Goal: Task Accomplishment & Management: Manage account settings

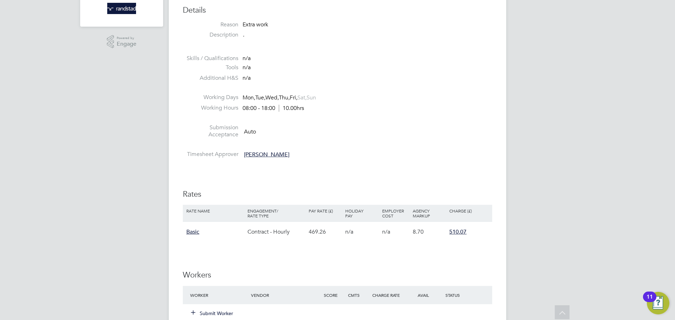
scroll to position [313, 0]
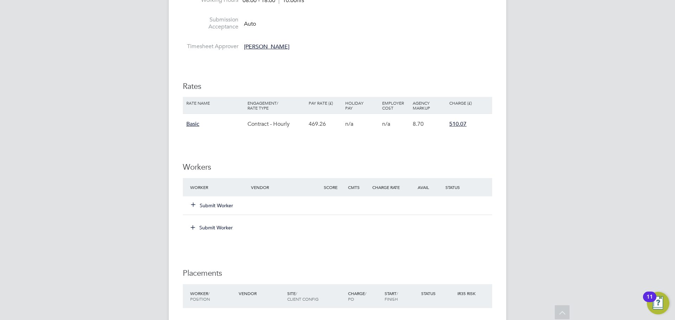
click at [217, 205] on button "Submit Worker" at bounding box center [212, 205] width 42 height 7
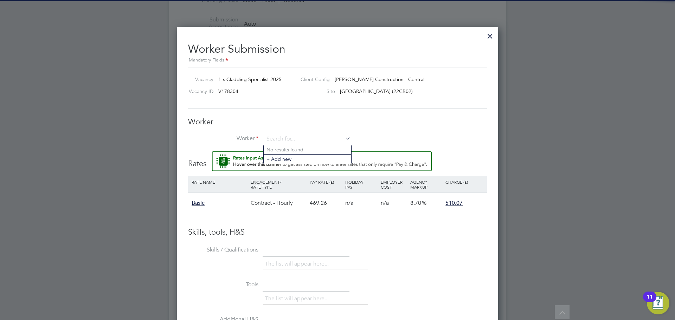
scroll to position [0, 0]
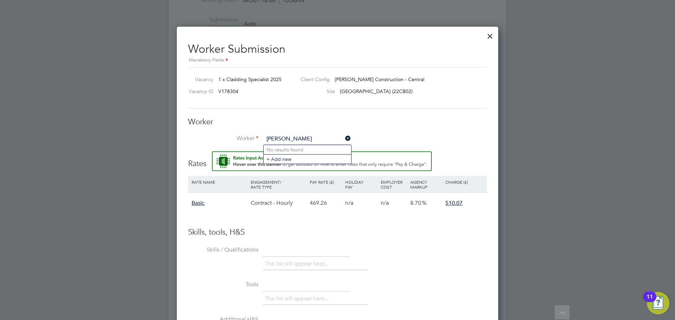
click at [300, 137] on input "petru nicol" at bounding box center [307, 139] width 87 height 11
click at [292, 147] on li "Petru-Ni colae Danciu (C-003957059)" at bounding box center [324, 149] width 121 height 9
type input "Petru-Nicolae Danciu (C-003957059)"
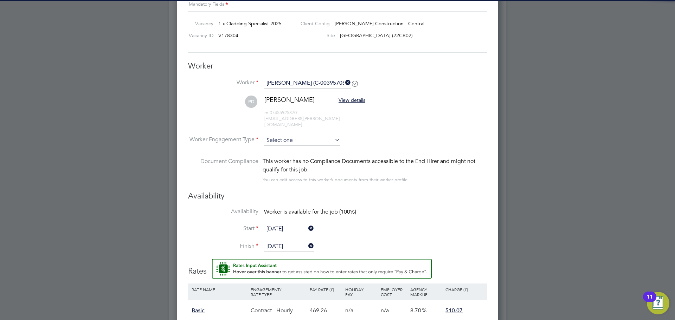
scroll to position [369, 0]
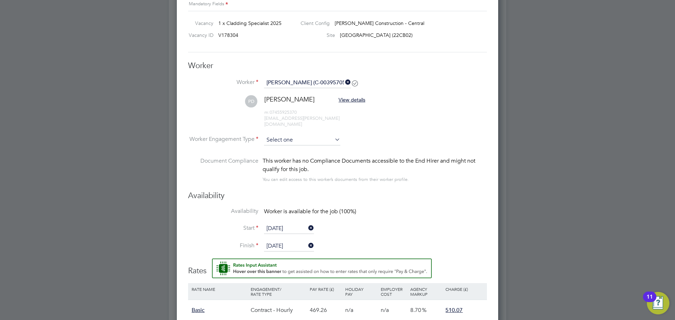
click at [316, 135] on input at bounding box center [302, 140] width 76 height 11
click at [304, 146] on li "Contract" at bounding box center [302, 144] width 77 height 9
type input "Contract"
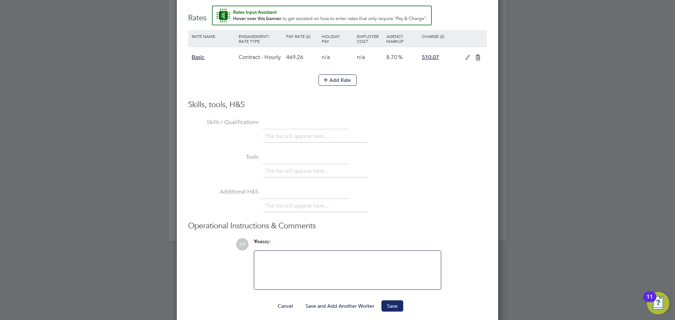
click at [393, 301] on button "Save" at bounding box center [392, 306] width 22 height 11
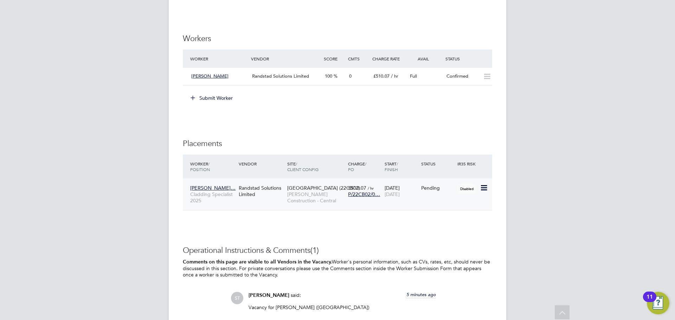
click at [481, 189] on icon at bounding box center [483, 188] width 7 height 8
click at [446, 233] on li "Start" at bounding box center [462, 232] width 50 height 10
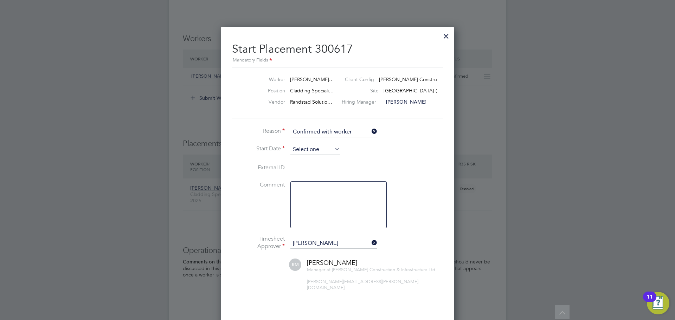
click at [306, 149] on input at bounding box center [315, 149] width 50 height 11
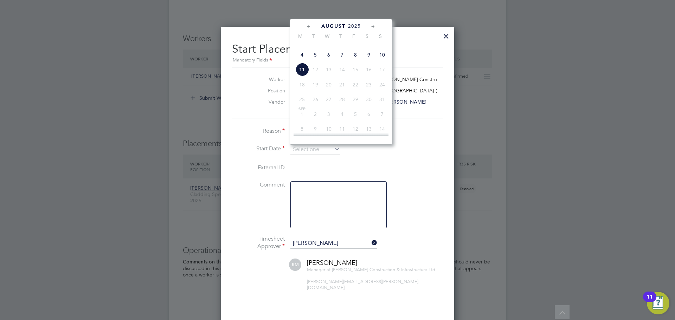
click at [427, 159] on li "Start Date" at bounding box center [337, 153] width 211 height 18
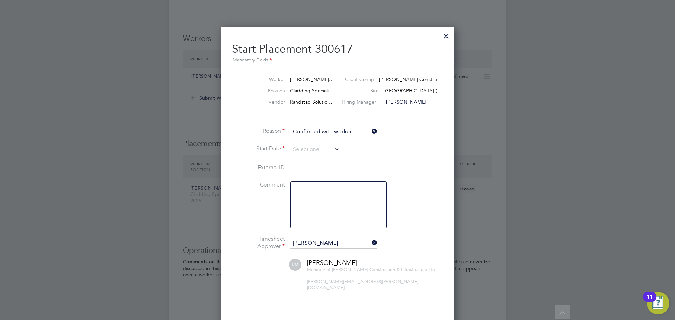
click at [341, 150] on li "Start Date" at bounding box center [337, 153] width 211 height 18
click at [333, 150] on icon at bounding box center [333, 149] width 0 height 10
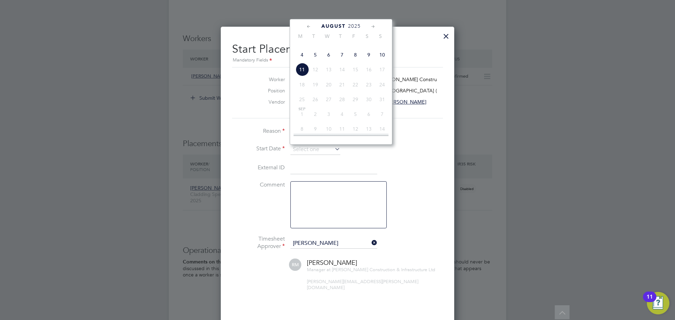
click at [301, 62] on span "4" at bounding box center [301, 54] width 13 height 13
type input "04 Aug 2025"
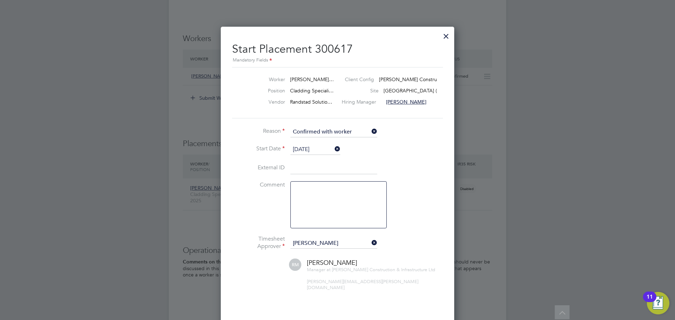
click at [412, 161] on li "Start Date 04 Aug 2025" at bounding box center [337, 153] width 211 height 18
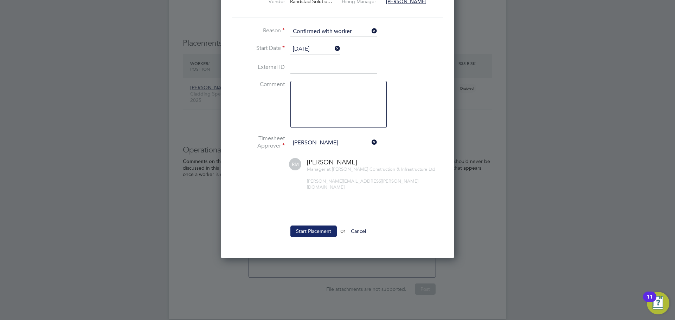
click at [315, 226] on button "Start Placement" at bounding box center [313, 231] width 46 height 11
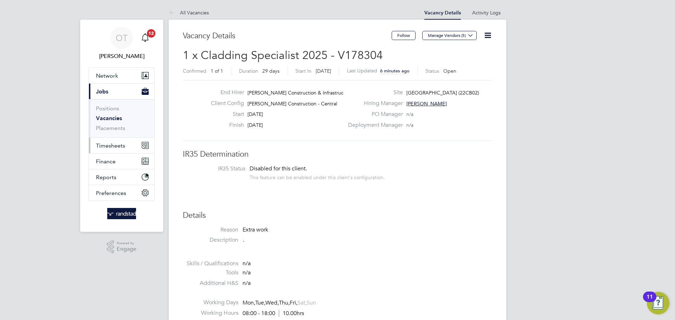
click at [110, 149] on button "Timesheets" at bounding box center [121, 145] width 65 height 15
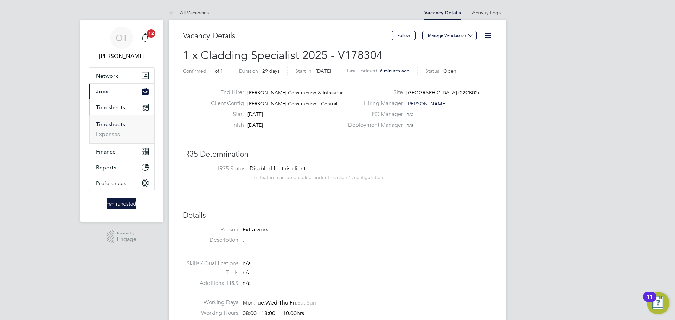
click at [108, 125] on link "Timesheets" at bounding box center [110, 124] width 29 height 7
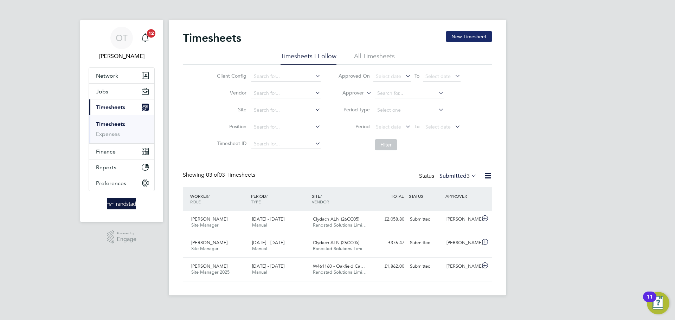
click at [472, 37] on button "New Timesheet" at bounding box center [469, 36] width 46 height 11
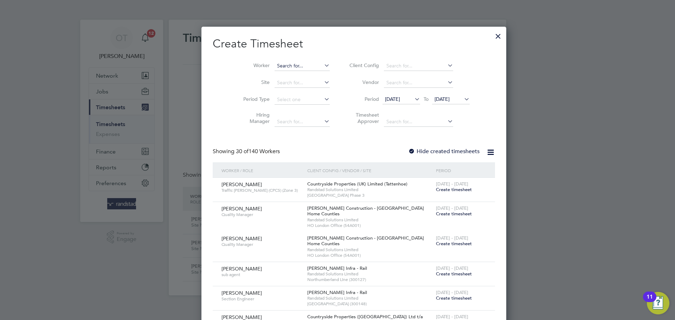
click at [294, 66] on input at bounding box center [302, 66] width 55 height 10
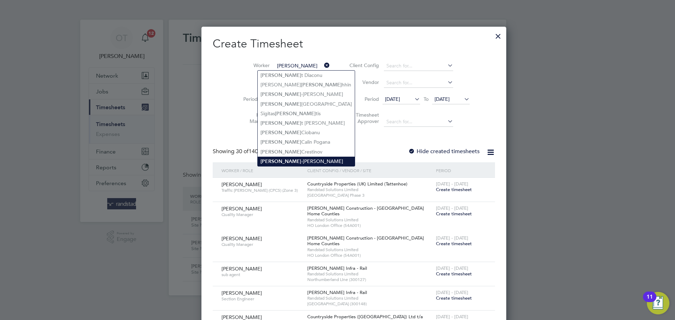
click at [288, 160] on li "Petru -Nicolae Danciu" at bounding box center [306, 161] width 97 height 9
type input "Petru-Nicolae Danciu"
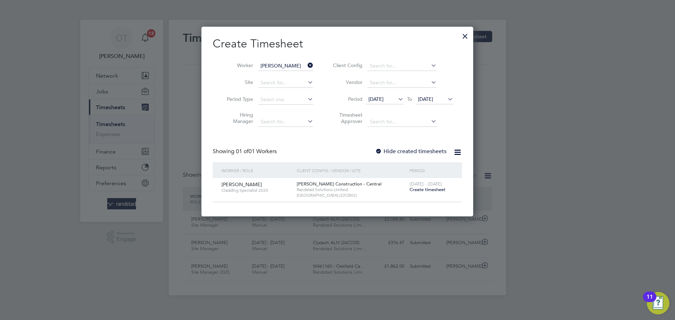
click at [425, 191] on span "Create timesheet" at bounding box center [427, 190] width 36 height 6
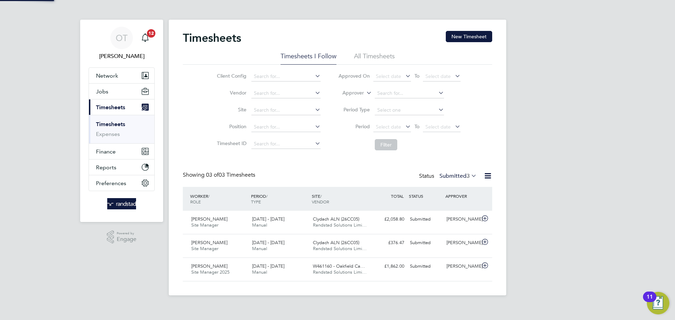
scroll to position [4, 4]
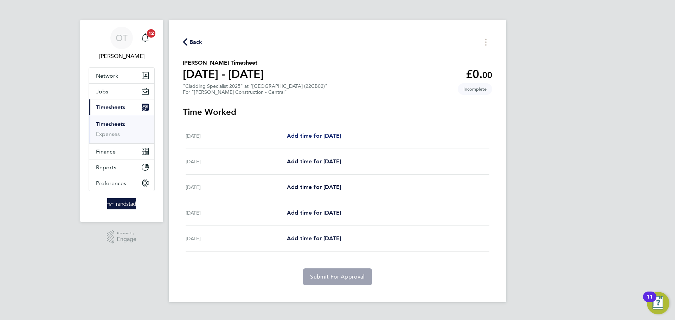
click at [324, 140] on link "Add time for Mon 04 Aug" at bounding box center [314, 136] width 54 height 8
select select "30"
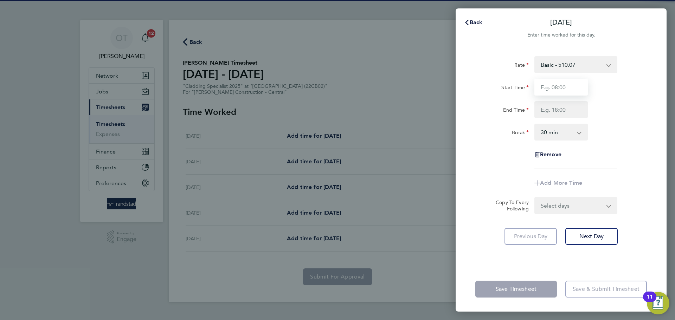
click at [563, 84] on input "Start Time" at bounding box center [560, 87] width 53 height 17
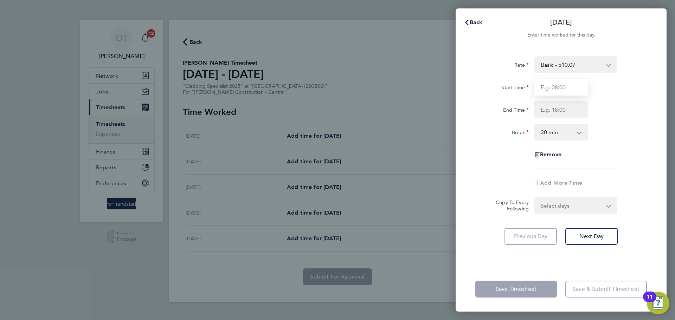
type input "07:30"
click at [557, 106] on input "End Time" at bounding box center [560, 109] width 53 height 17
type input "08:30"
click at [553, 133] on select "0 min 15 min 30 min 45 min 60 min 75 min 90 min" at bounding box center [557, 131] width 44 height 15
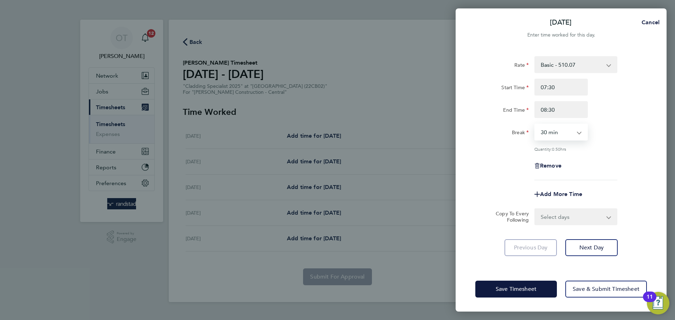
select select "0"
click at [535, 124] on select "0 min 15 min 30 min 45 min" at bounding box center [557, 131] width 44 height 15
click at [603, 141] on div "Rate Basic - 510.07 Start Time 07:30 End Time 08:30 Break 0 min 15 min 30 min 4…" at bounding box center [561, 118] width 172 height 124
click at [567, 217] on select "Select days Day Tuesday Wednesday Thursday Friday" at bounding box center [572, 216] width 74 height 15
select select "DAY"
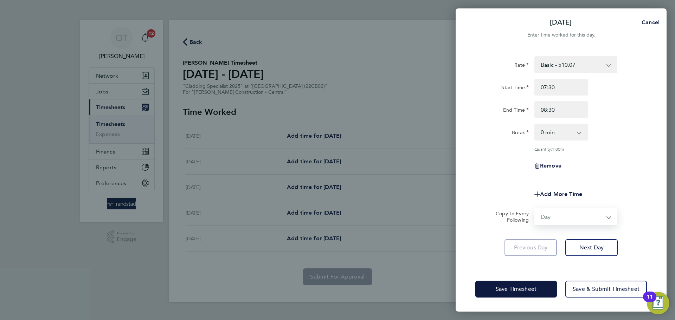
click at [535, 209] on select "Select days Day Tuesday Wednesday Thursday Friday" at bounding box center [572, 216] width 74 height 15
select select "2025-08-08"
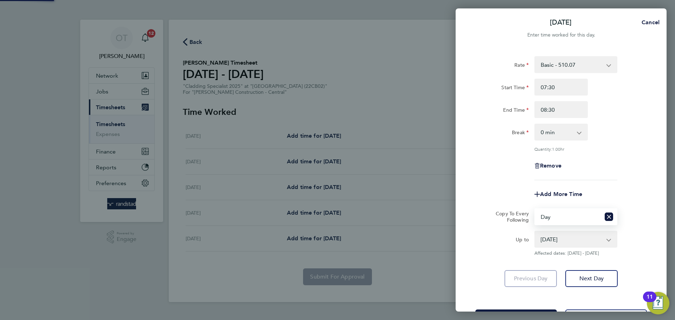
click at [631, 162] on div "Remove" at bounding box center [560, 165] width 177 height 17
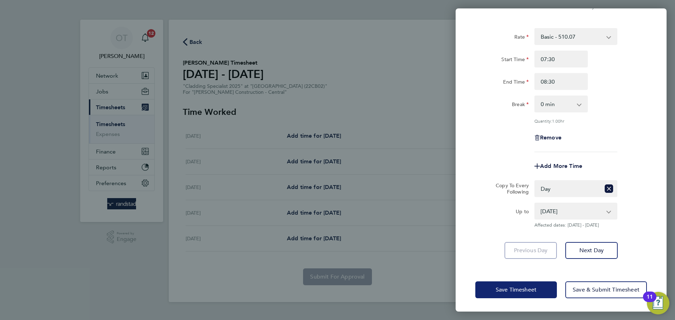
click at [542, 282] on button "Save Timesheet" at bounding box center [516, 290] width 82 height 17
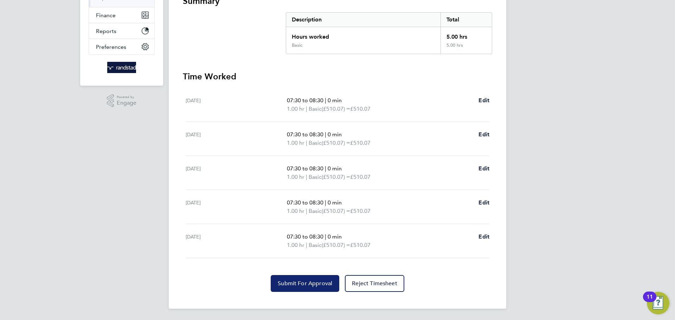
click at [314, 285] on span "Submit For Approval" at bounding box center [305, 283] width 54 height 7
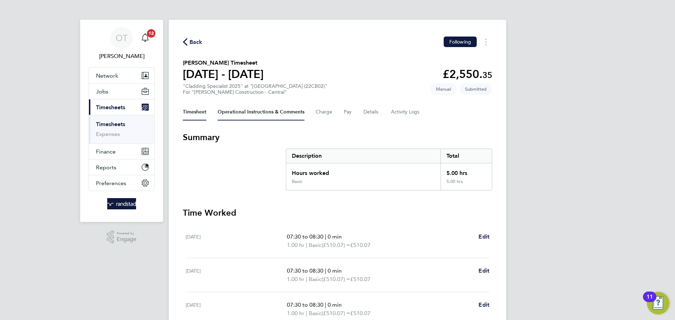
click at [275, 114] on Comments-tab "Operational Instructions & Comments" at bounding box center [261, 112] width 87 height 17
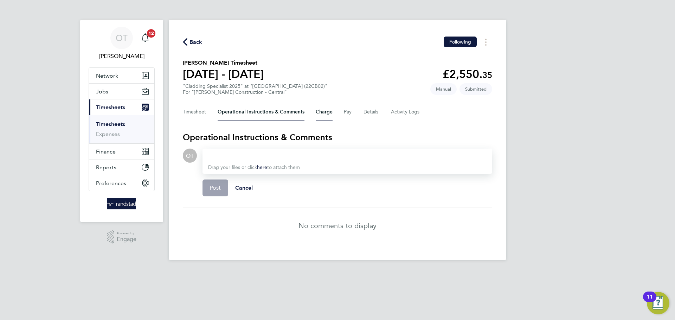
click at [326, 114] on button "Charge" at bounding box center [324, 112] width 17 height 17
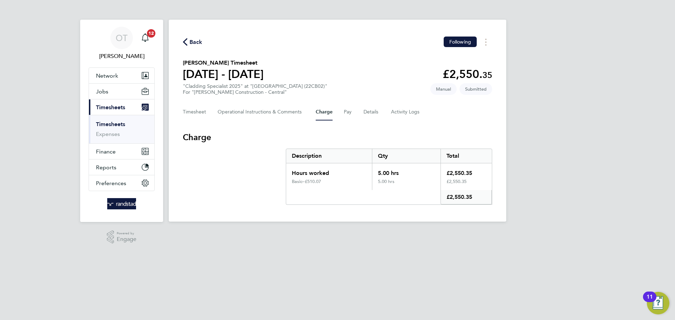
click at [354, 111] on div "Timesheet Operational Instructions & Comments Charge Pay Details Activity Logs" at bounding box center [337, 112] width 309 height 17
click at [274, 112] on Comments-tab "Operational Instructions & Comments" at bounding box center [261, 112] width 87 height 17
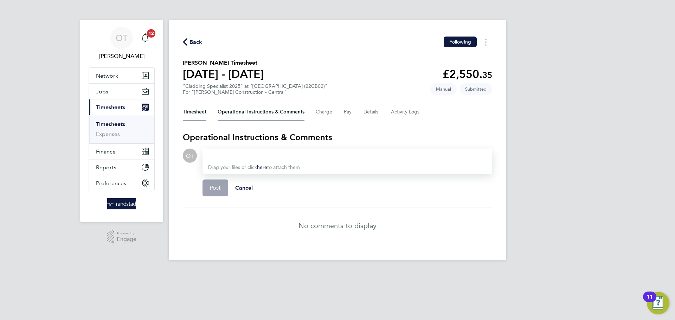
click at [199, 112] on button "Timesheet" at bounding box center [195, 112] width 24 height 17
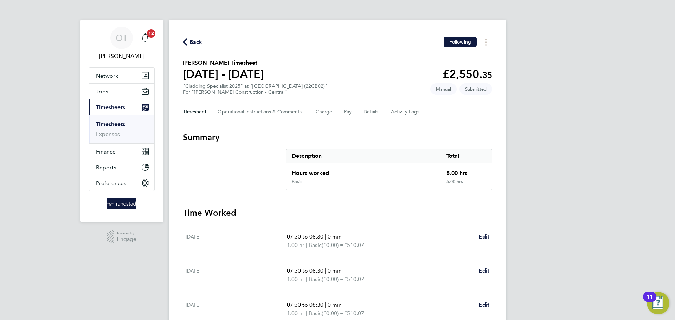
click at [196, 43] on span "Back" at bounding box center [195, 42] width 13 height 8
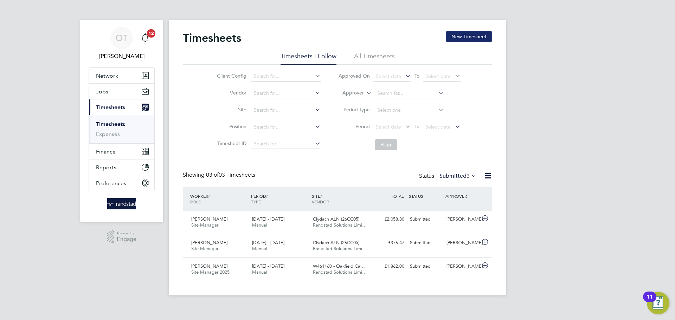
click at [458, 32] on button "New Timesheet" at bounding box center [469, 36] width 46 height 11
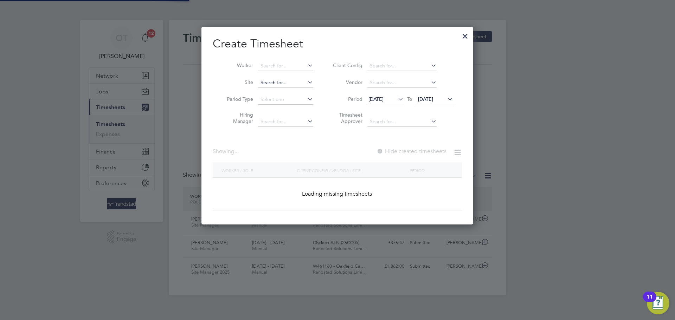
scroll to position [198, 272]
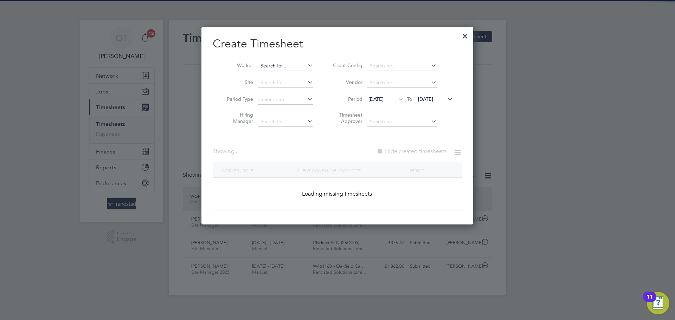
click at [277, 63] on input at bounding box center [285, 66] width 55 height 10
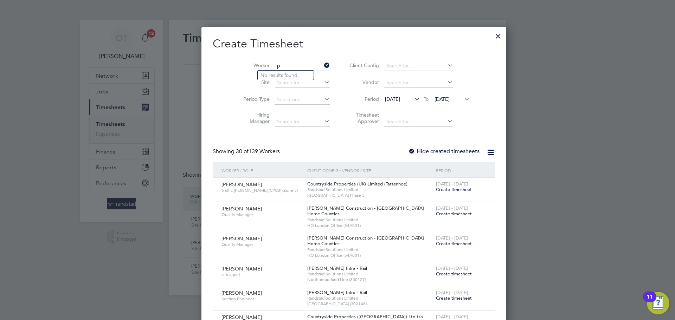
scroll to position [1213, 272]
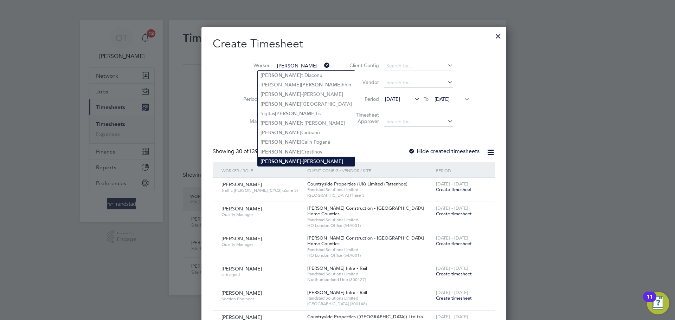
click at [296, 158] on li "Petru -Nicolae Danciu" at bounding box center [306, 161] width 97 height 9
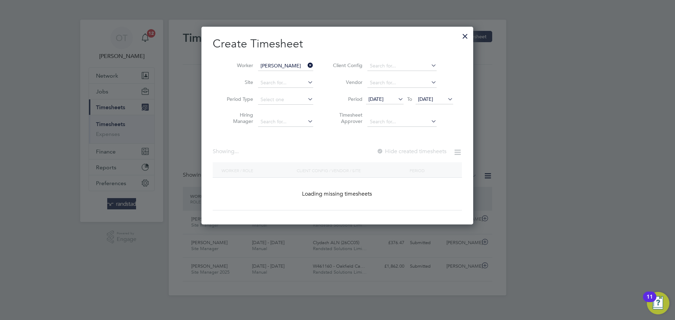
type input "Petru-Nicolae Danciu"
click at [446, 97] on icon at bounding box center [446, 99] width 0 height 10
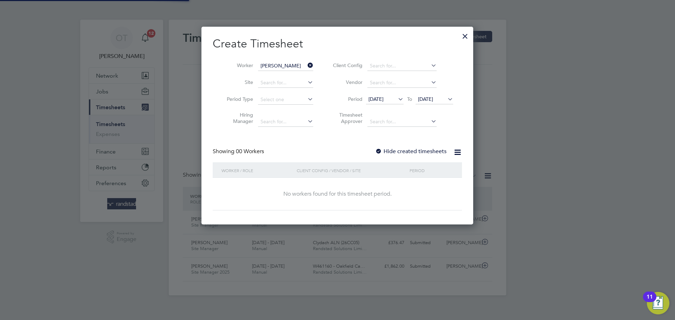
scroll to position [234, 0]
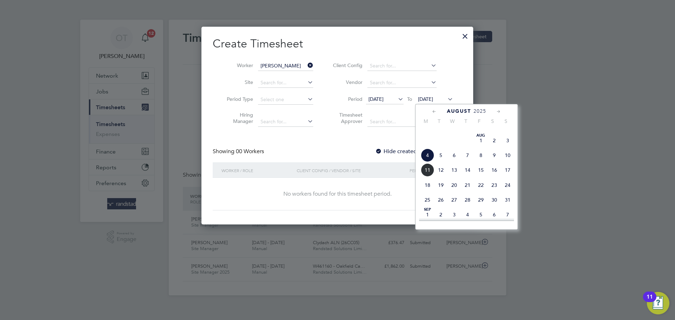
click at [507, 177] on span "17" at bounding box center [507, 169] width 13 height 13
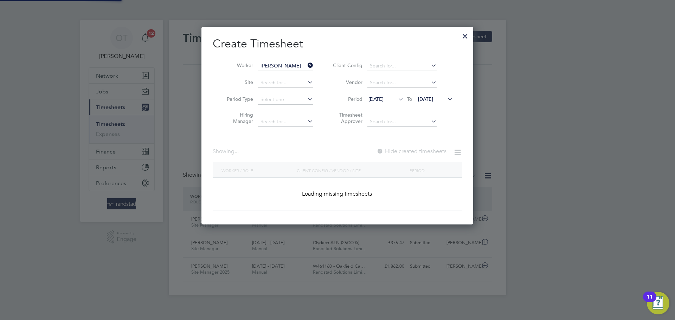
scroll to position [4, 4]
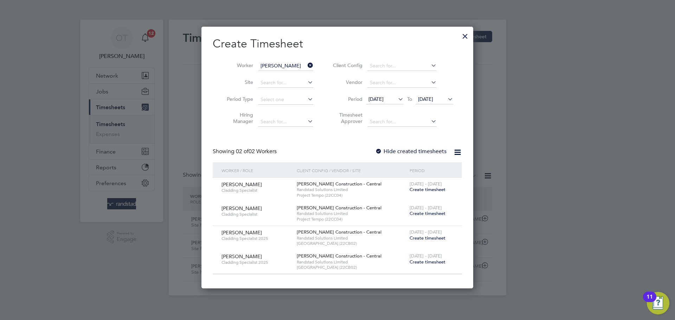
click at [407, 148] on label "Hide created timesheets" at bounding box center [410, 151] width 71 height 7
click at [401, 148] on label "Hide created timesheets" at bounding box center [410, 151] width 71 height 7
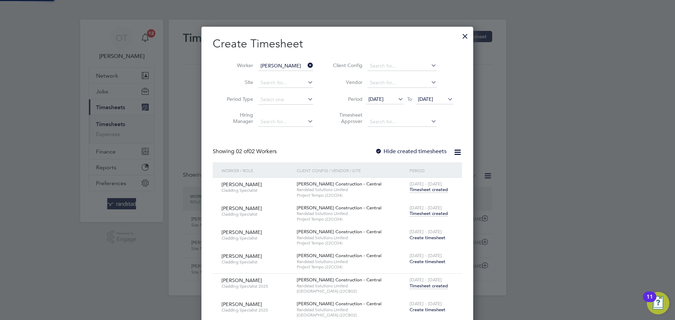
click at [400, 152] on label "Hide created timesheets" at bounding box center [410, 151] width 71 height 7
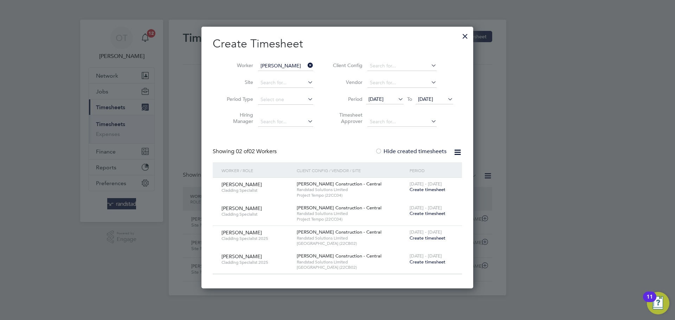
click at [400, 152] on label "Hide created timesheets" at bounding box center [410, 151] width 71 height 7
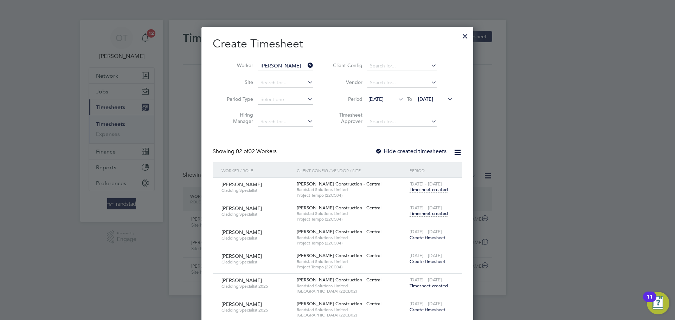
click at [424, 212] on span "Timesheet created" at bounding box center [428, 214] width 38 height 6
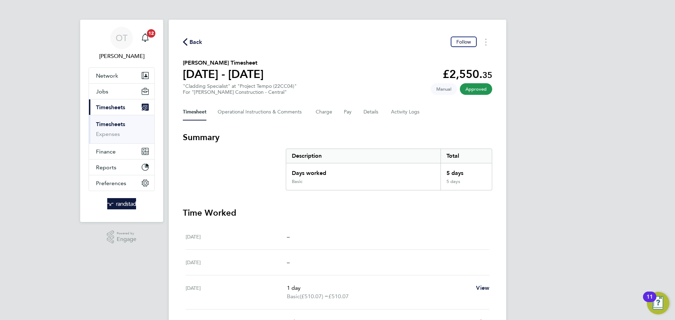
click at [195, 41] on span "Back" at bounding box center [195, 42] width 13 height 8
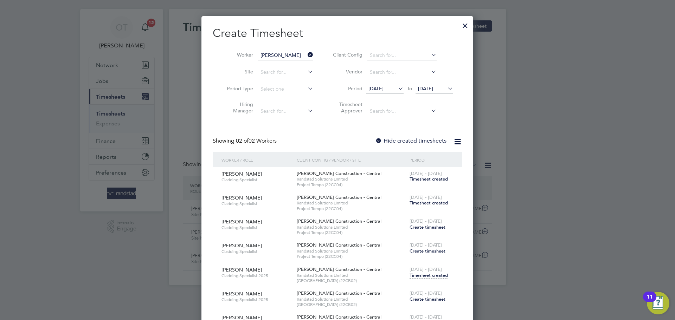
scroll to position [11, 0]
click at [428, 276] on span "Timesheet created" at bounding box center [428, 275] width 38 height 6
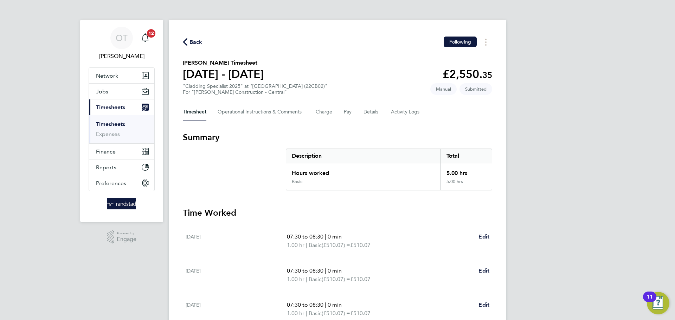
click at [190, 47] on div "Back Following" at bounding box center [337, 42] width 309 height 11
click at [190, 44] on span "Back" at bounding box center [195, 42] width 13 height 8
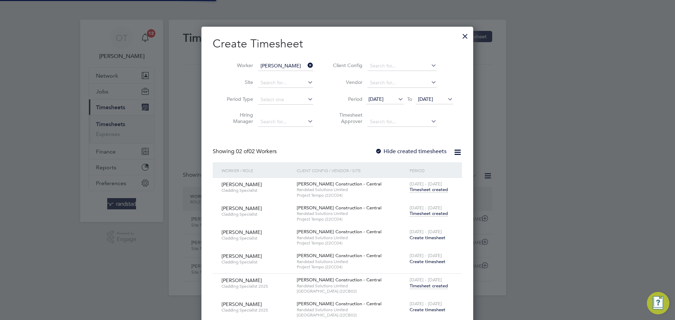
scroll to position [18, 61]
click at [435, 285] on span "Timesheet created" at bounding box center [428, 286] width 38 height 6
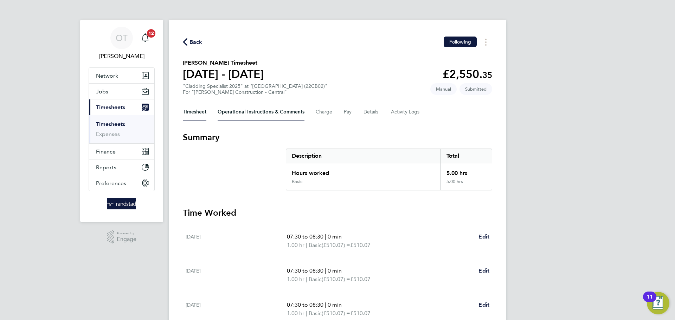
click at [274, 112] on Comments-tab "Operational Instructions & Comments" at bounding box center [261, 112] width 87 height 17
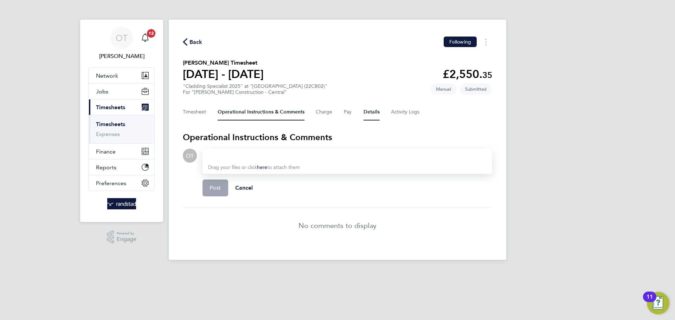
click at [377, 110] on button "Details" at bounding box center [371, 112] width 16 height 17
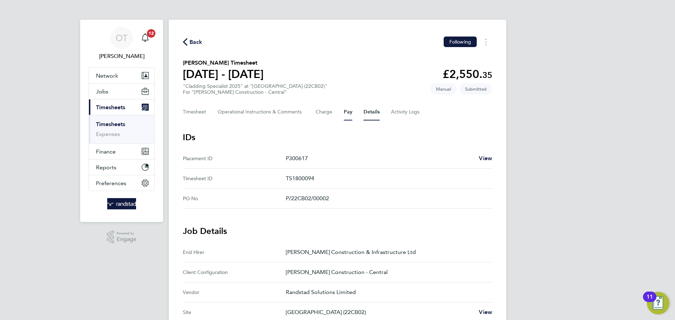
click at [351, 112] on button "Pay" at bounding box center [348, 112] width 8 height 17
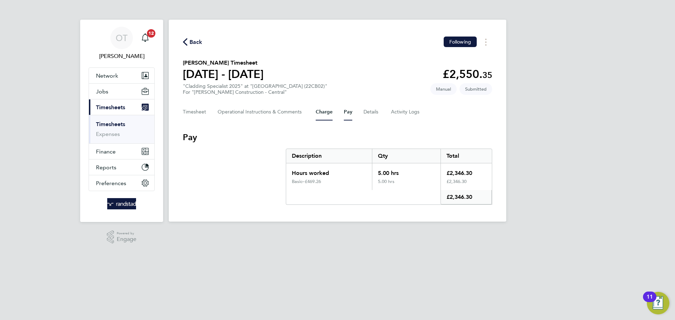
click at [323, 111] on button "Charge" at bounding box center [324, 112] width 17 height 17
click at [317, 113] on button "Charge" at bounding box center [324, 112] width 17 height 17
click at [190, 41] on span "Back" at bounding box center [195, 42] width 13 height 8
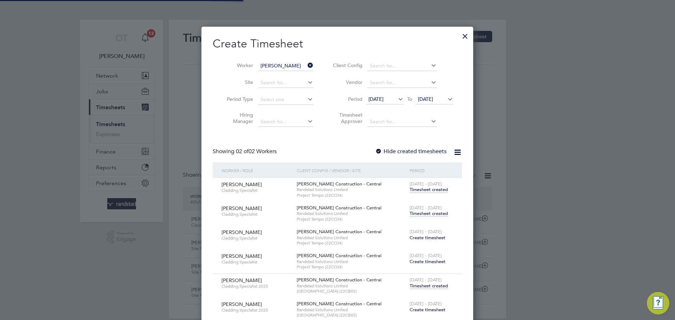
scroll to position [18, 61]
click at [157, 84] on div at bounding box center [337, 160] width 675 height 320
